Goal: Contribute content: Contribute content

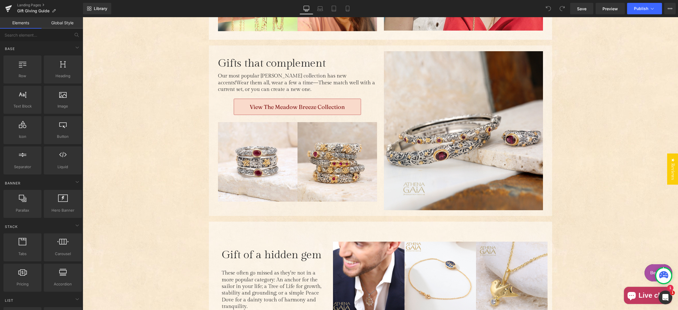
scroll to position [1767, 0]
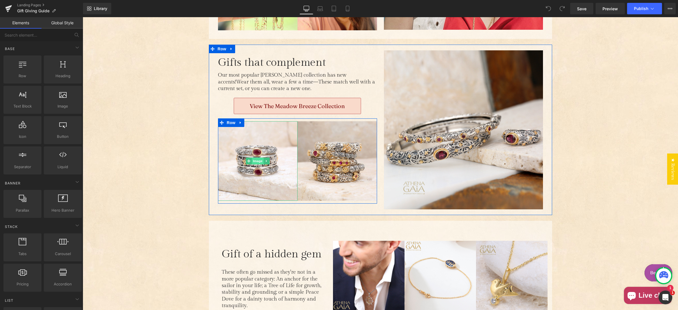
click at [257, 158] on span "Image" at bounding box center [258, 161] width 12 height 7
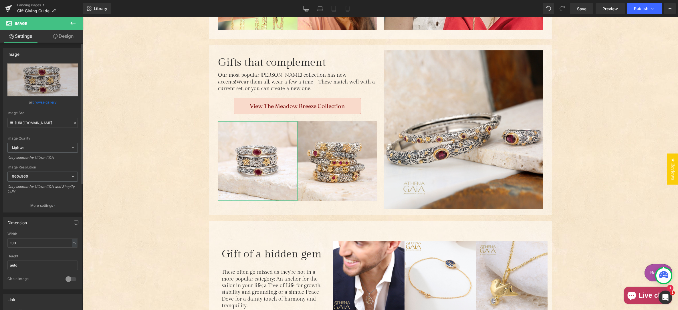
click at [42, 103] on link "Browse gallery" at bounding box center [44, 102] width 24 height 10
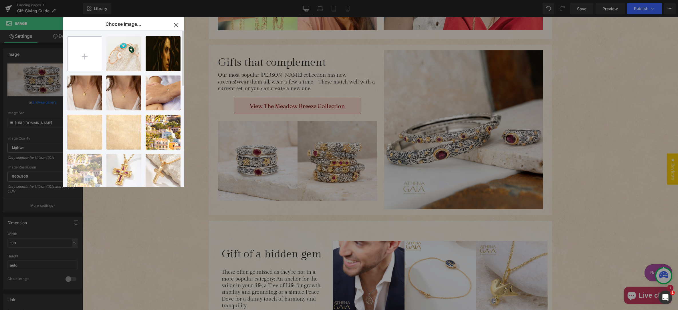
click at [82, 56] on input "file" at bounding box center [84, 54] width 34 height 34
type input "C:\fakepath\silver-rings-20240628-greek-jewelry-24-06-28-37187_1400x1400.jpg"
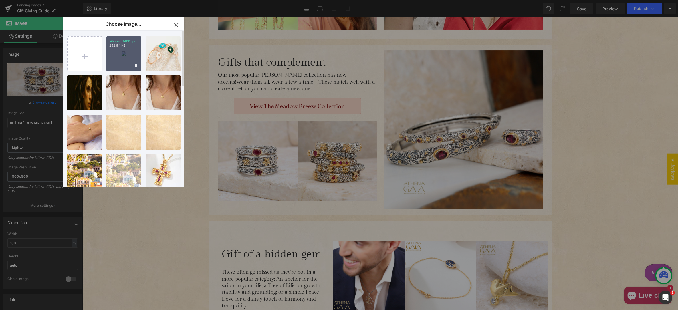
click at [127, 60] on div "silver-...1400.jpg 252.94 KB" at bounding box center [123, 53] width 35 height 35
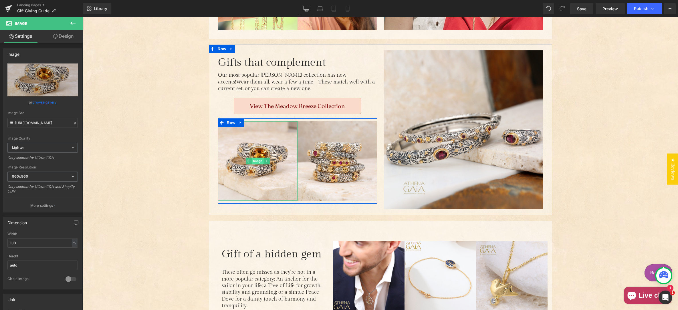
click at [258, 158] on span "Image" at bounding box center [258, 161] width 12 height 7
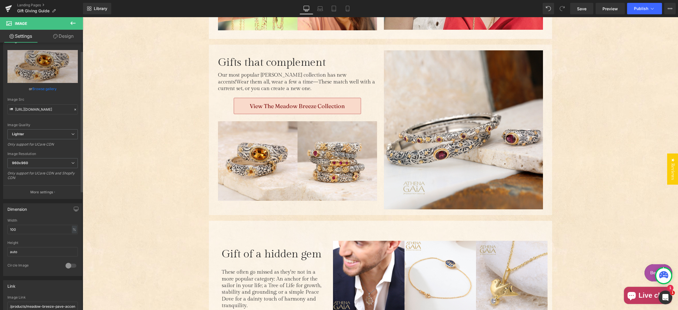
scroll to position [17, 0]
click at [31, 159] on span "960x960" at bounding box center [42, 159] width 70 height 10
click at [56, 117] on div "Image Quality Lighter Lightest Lighter Lighter Lightest Only support for UCare …" at bounding box center [42, 85] width 70 height 79
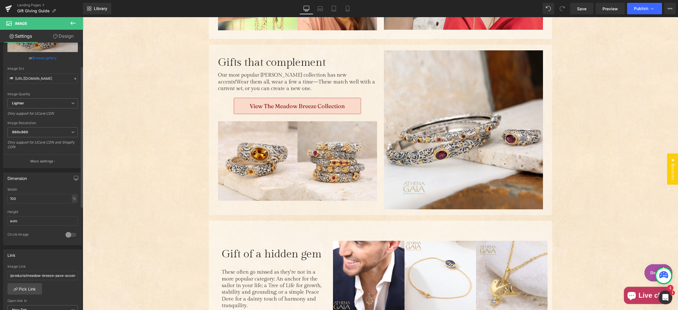
scroll to position [62, 0]
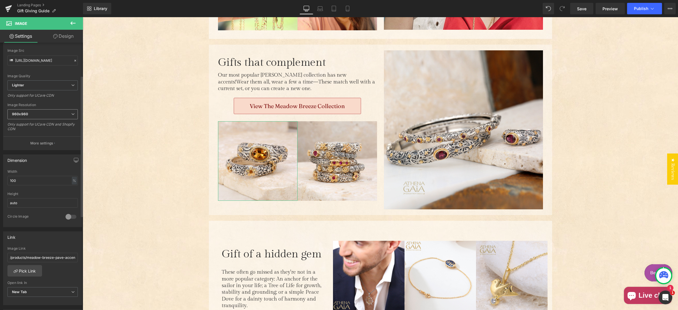
click at [36, 114] on span "960x960" at bounding box center [42, 114] width 70 height 10
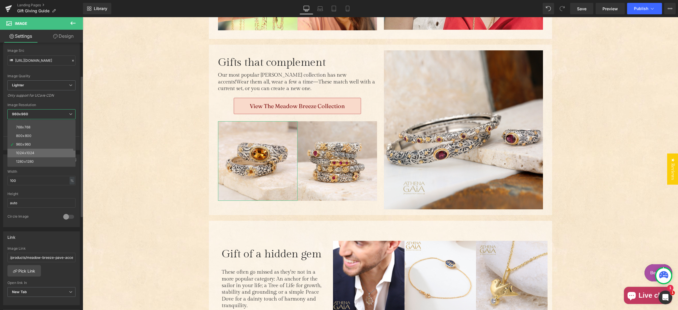
scroll to position [39, 0]
click at [39, 154] on li "1024x1024" at bounding box center [42, 153] width 71 height 9
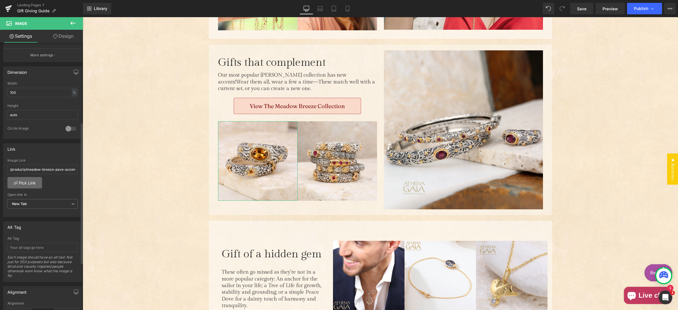
scroll to position [151, 0]
click at [25, 183] on link "Pick Link" at bounding box center [24, 182] width 35 height 11
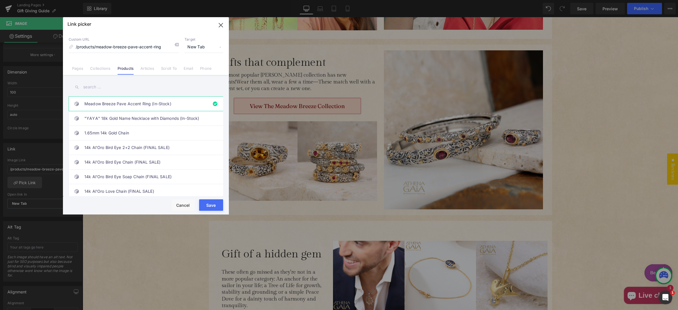
click at [96, 84] on input "text" at bounding box center [146, 87] width 154 height 13
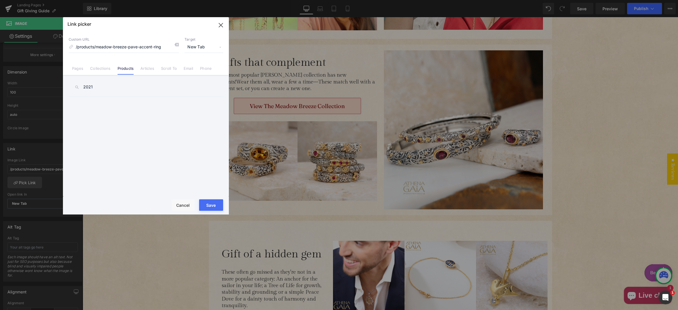
type input "20212"
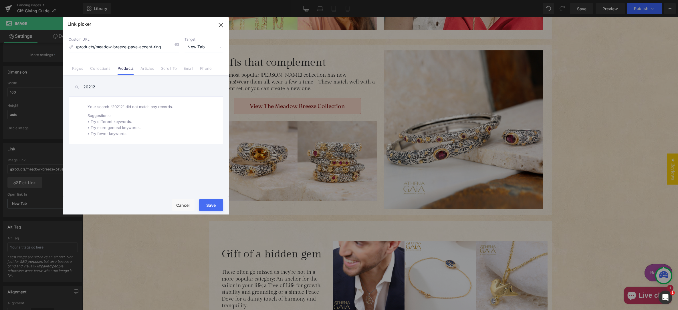
drag, startPoint x: 88, startPoint y: 86, endPoint x: 75, endPoint y: 84, distance: 13.2
click at [72, 85] on input "20212" at bounding box center [146, 87] width 154 height 13
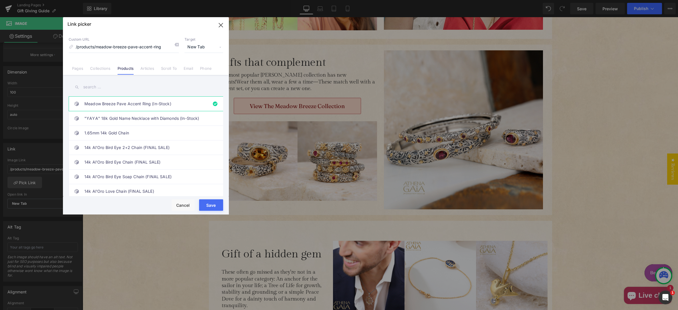
paste input "Wild Flowers Stone Band Ring - 18k Gold & Sterling Silver Ring - Stackable Ring"
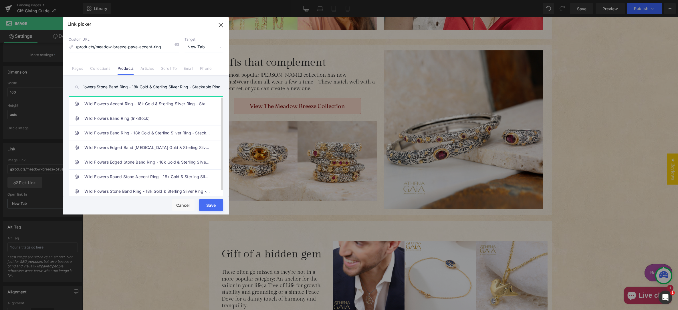
type input "Wild Flowers Stone Band Ring - 18k Gold & Sterling Silver Ring - Stackable Ring"
click at [142, 105] on link "Wild Flowers Accent Ring - 18k Gold & Sterling Silver Ring - Stackable Ring" at bounding box center [147, 104] width 126 height 14
click at [210, 205] on button "Save" at bounding box center [211, 204] width 24 height 11
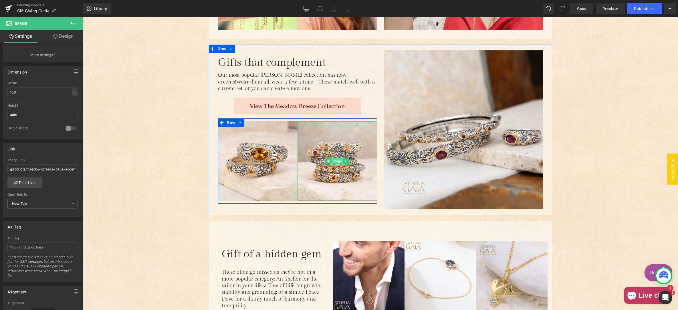
click at [339, 158] on span "Image" at bounding box center [337, 161] width 12 height 7
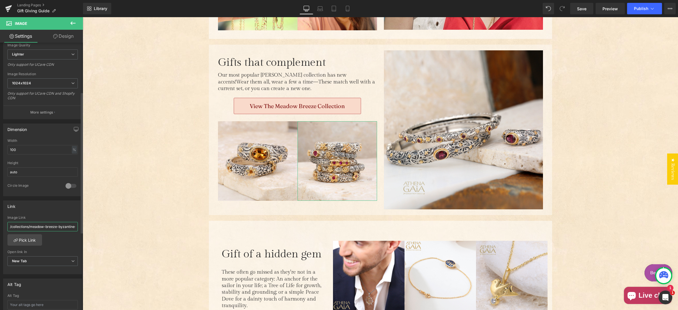
scroll to position [0, 14]
drag, startPoint x: 63, startPoint y: 228, endPoint x: 75, endPoint y: 228, distance: 12.3
click at [75, 228] on div "/collections/meadow-breeze-byzantine-jewelry Image Link /collections/meadow-bre…" at bounding box center [42, 245] width 78 height 59
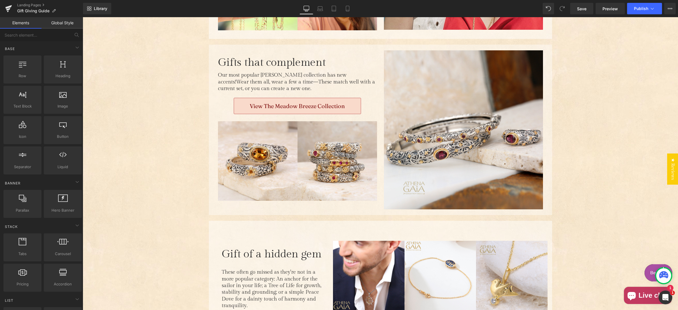
drag, startPoint x: 171, startPoint y: 63, endPoint x: 200, endPoint y: 54, distance: 30.4
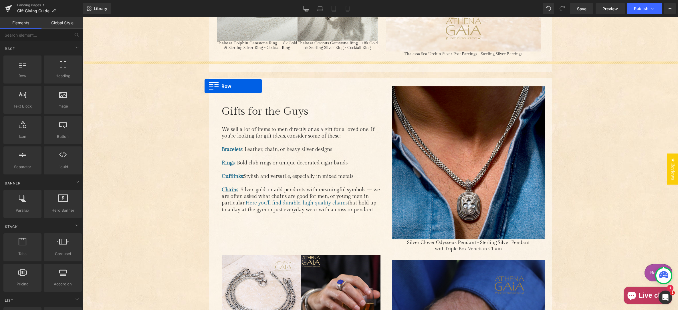
scroll to position [1016, 0]
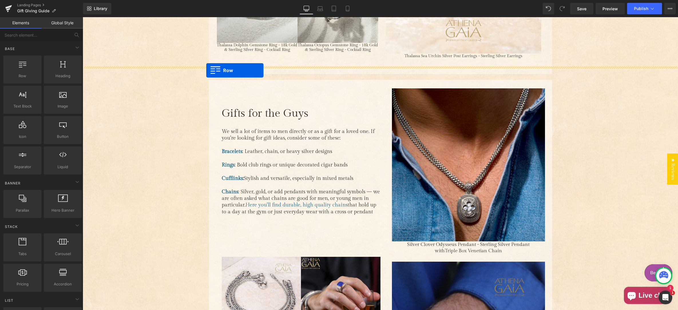
drag, startPoint x: 212, startPoint y: 42, endPoint x: 209, endPoint y: 68, distance: 26.0
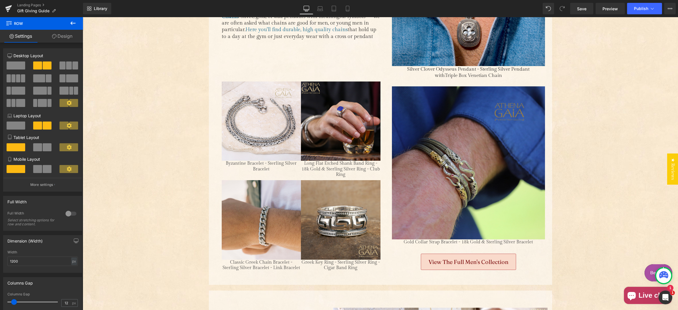
scroll to position [1403, 0]
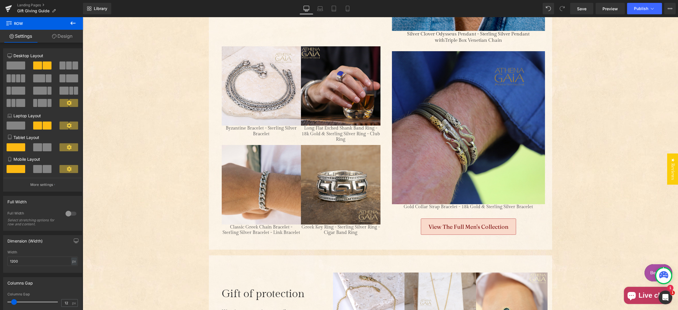
click at [144, 171] on div "Unique Jewelry Gifts: A Guide Heading Image 🎁 Unique ideas for your special som…" at bounding box center [380, 66] width 595 height 2754
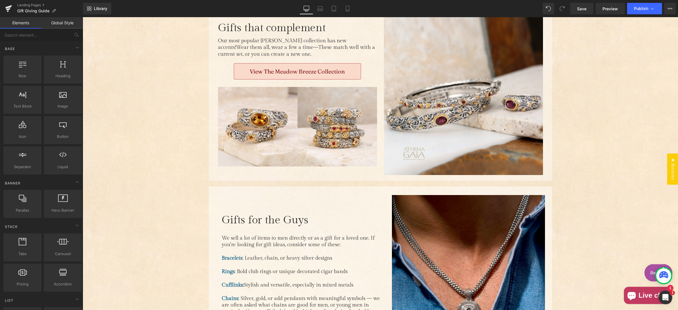
scroll to position [992, 0]
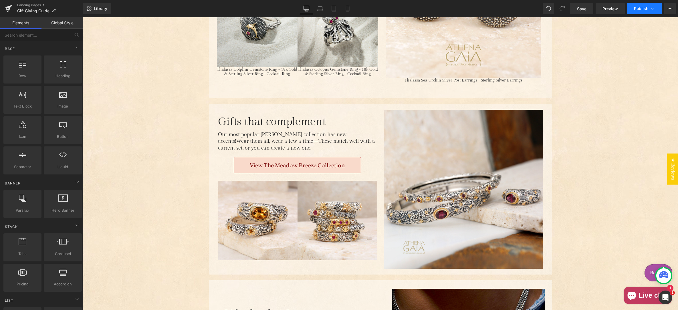
click at [638, 6] on span "Publish" at bounding box center [641, 8] width 14 height 5
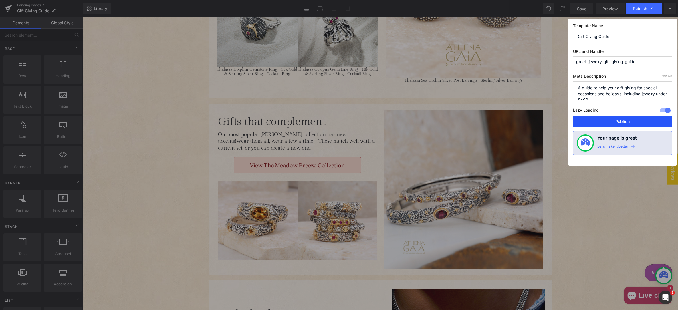
click at [628, 120] on button "Publish" at bounding box center [622, 121] width 99 height 11
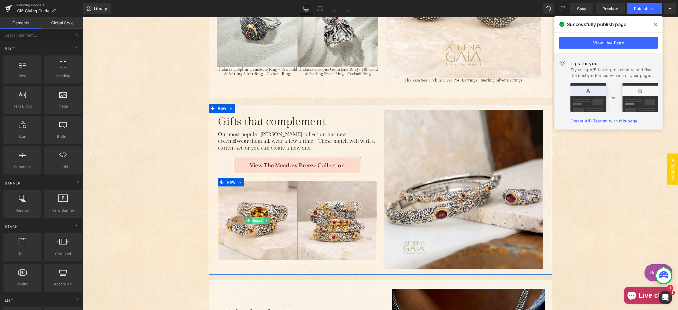
click at [259, 217] on span "Image" at bounding box center [258, 220] width 12 height 7
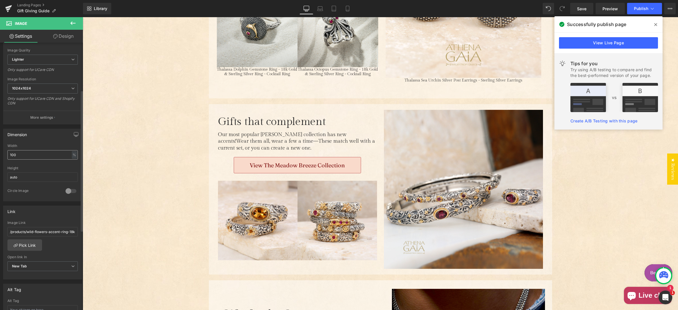
scroll to position [90, 0]
click at [39, 232] on input "/products/wild-flowers-accent-ring-18k-gold-sterling-silver-ring-stackable-ring" at bounding box center [42, 229] width 70 height 9
paste input "stone-band"
type input "/products/wild-flowers-stone-band-ring-18k-gold-sterling-silver-ring-stackable-…"
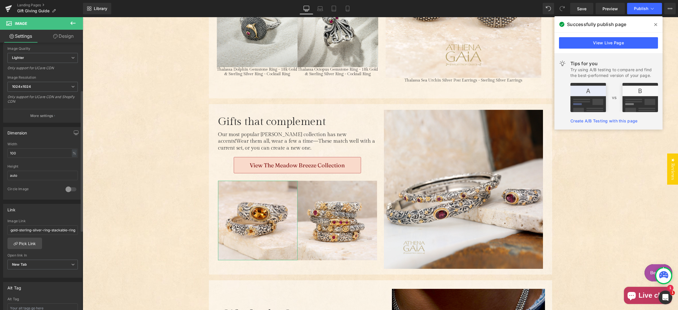
click at [60, 251] on div "/products/wild-flowers-accent-ring-18k-gold-sterling-silver-ring-stackable-ring…" at bounding box center [42, 248] width 78 height 59
drag, startPoint x: 581, startPoint y: 9, endPoint x: 606, endPoint y: 13, distance: 25.5
click at [581, 9] on span "Save" at bounding box center [581, 9] width 9 height 6
click at [640, 9] on span "Publish" at bounding box center [641, 8] width 14 height 5
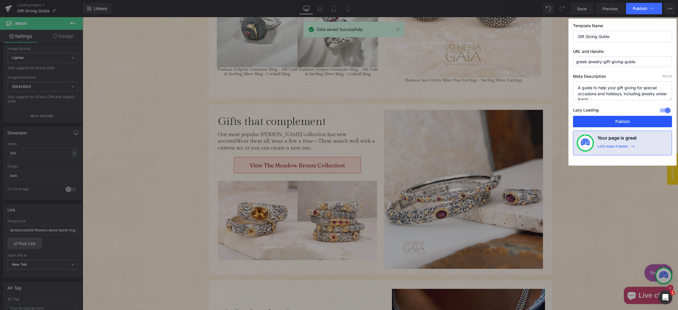
click at [623, 121] on button "Publish" at bounding box center [622, 121] width 99 height 11
